Goal: Use online tool/utility

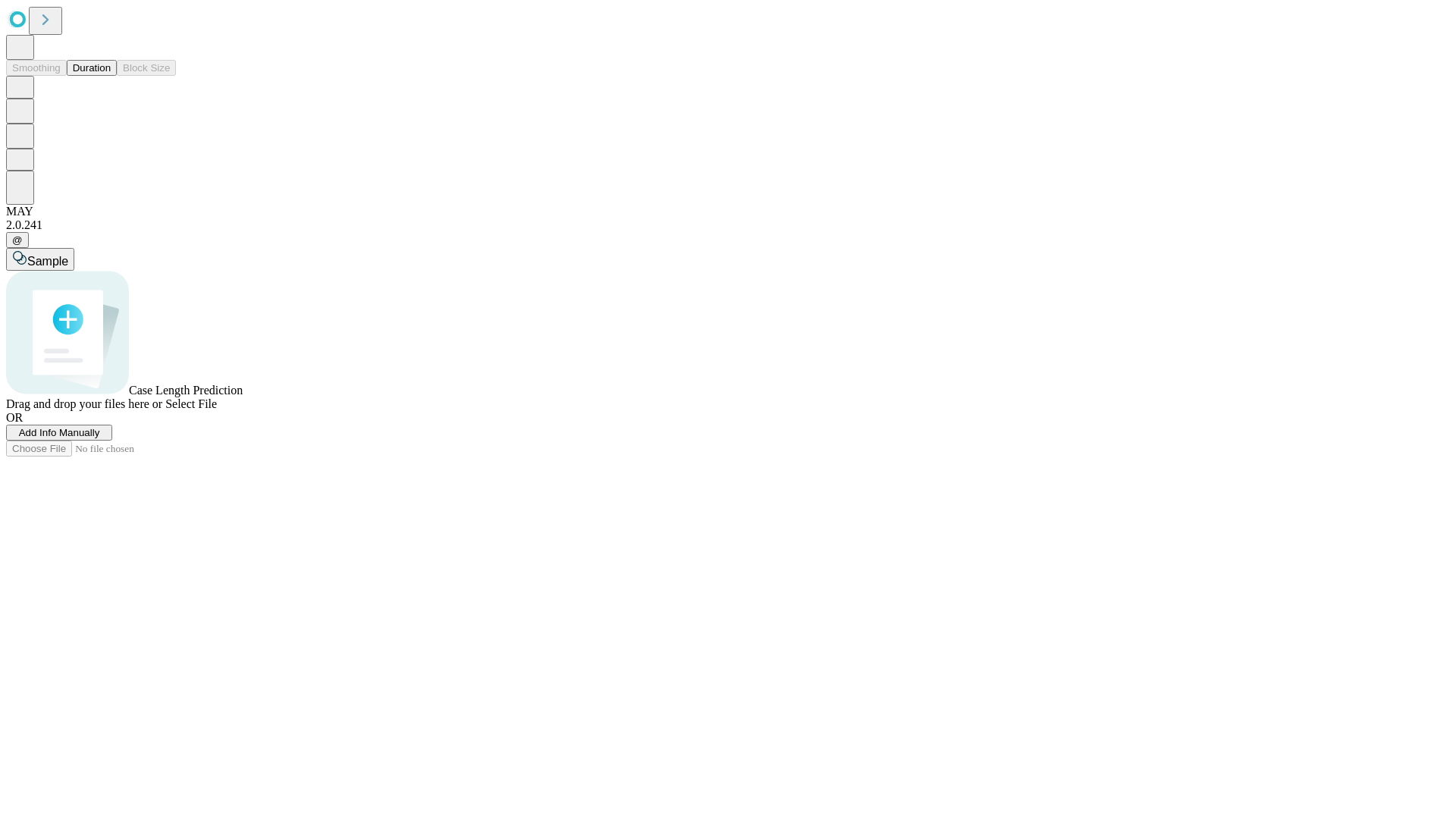
click at [111, 76] on button "Duration" at bounding box center [92, 68] width 50 height 16
click at [69, 254] on span "Sample" at bounding box center [48, 261] width 41 height 13
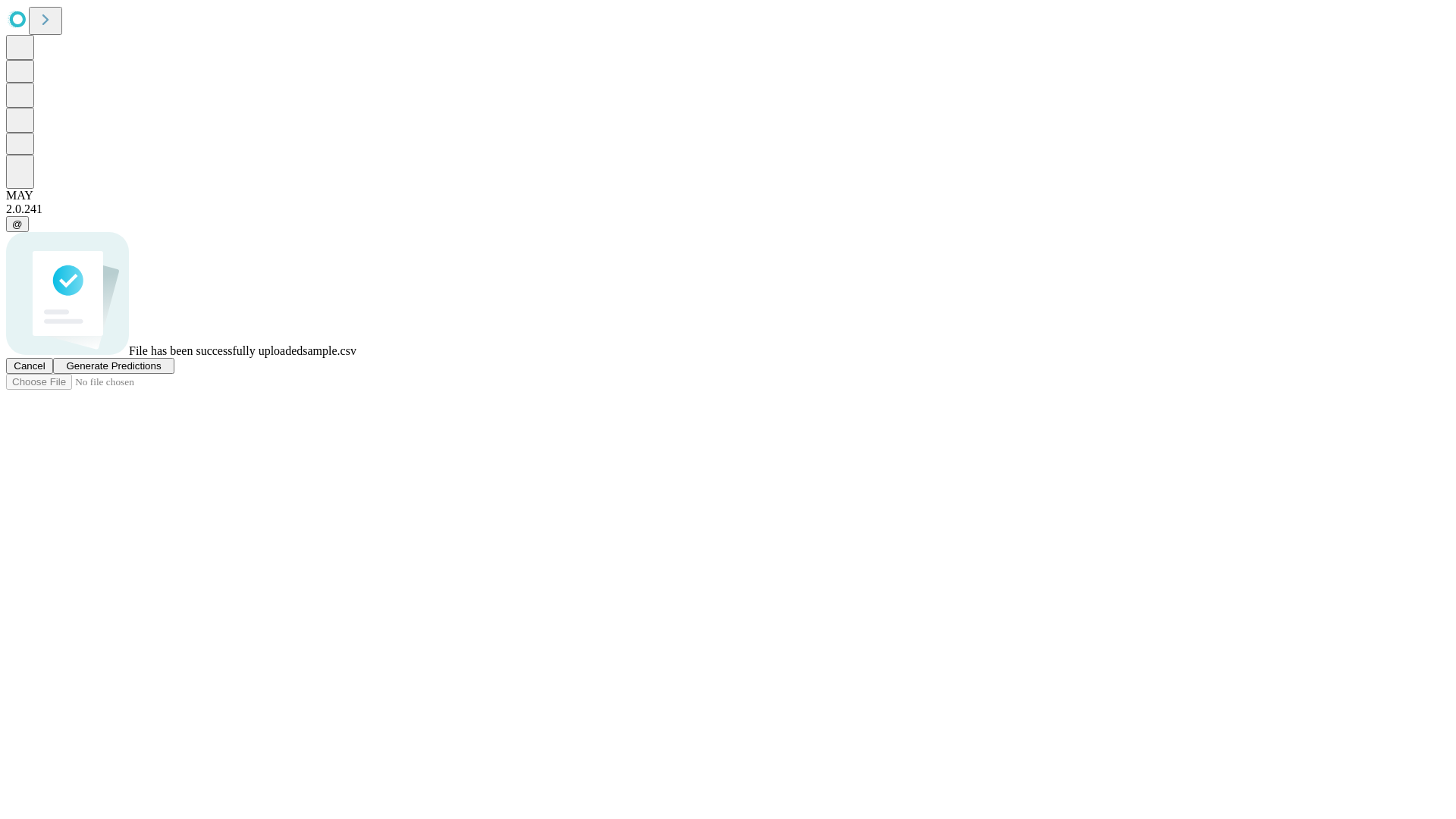
click at [161, 372] on span "Generate Predictions" at bounding box center [113, 366] width 94 height 11
